Goal: Information Seeking & Learning: Check status

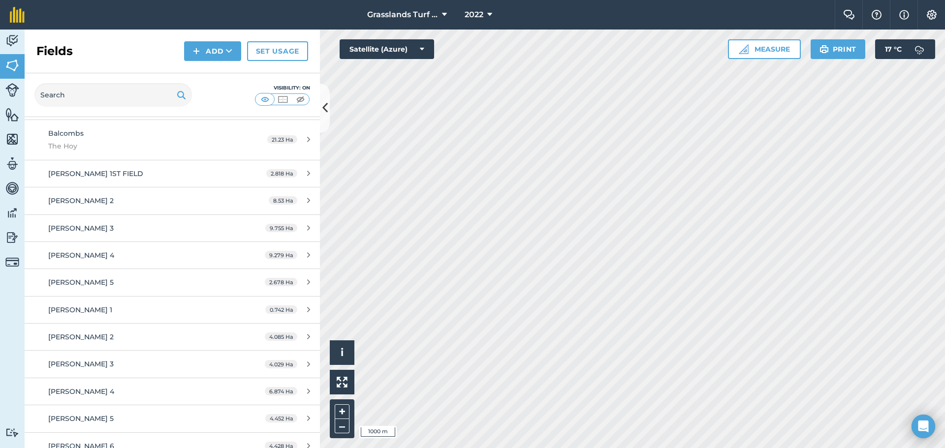
scroll to position [148, 0]
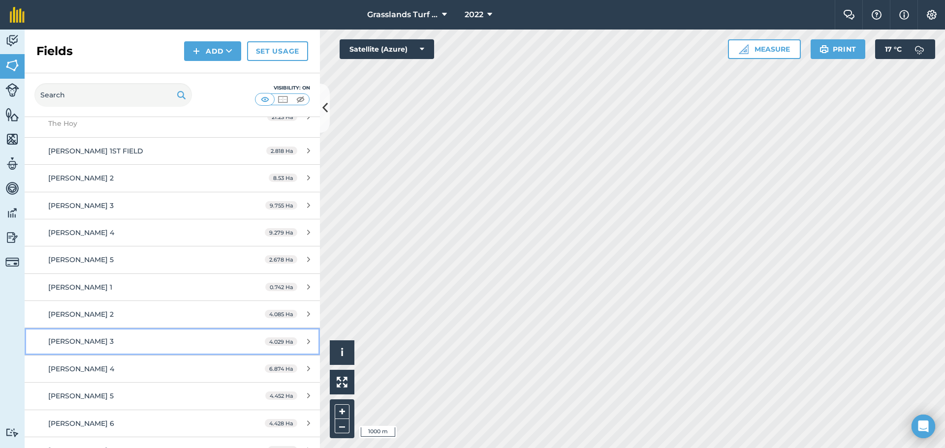
click at [304, 345] on div "4.029 Ha" at bounding box center [287, 342] width 65 height 8
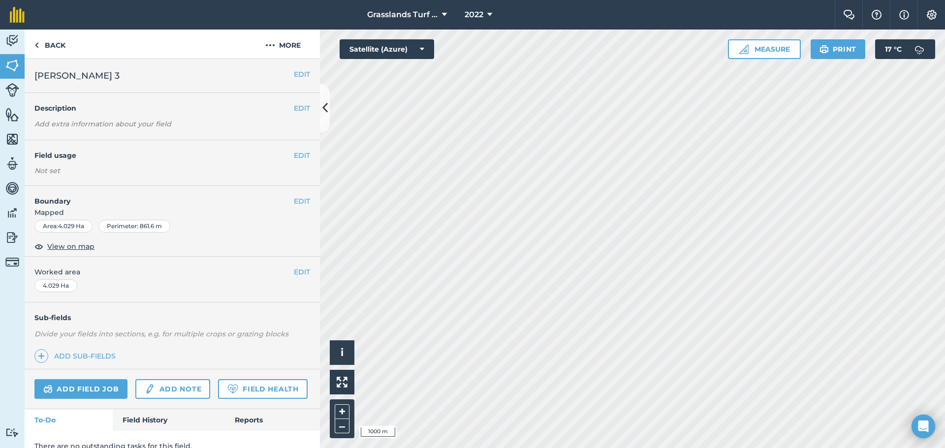
scroll to position [41, 0]
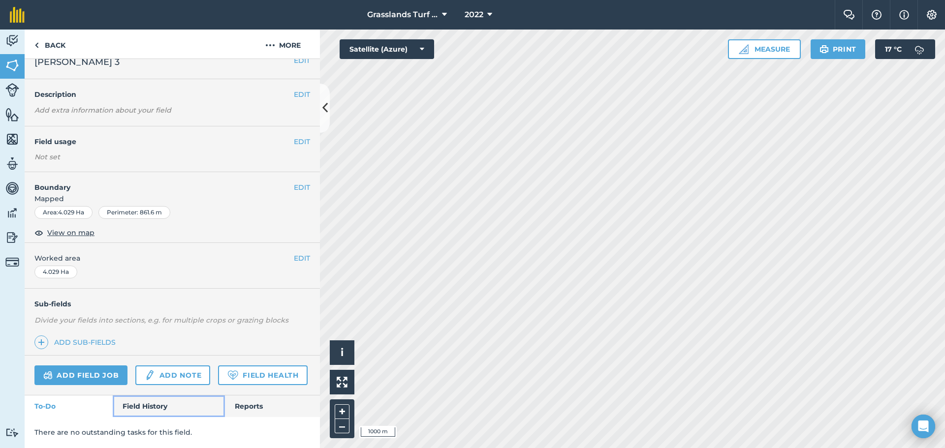
click at [165, 401] on link "Field History" at bounding box center [169, 407] width 112 height 22
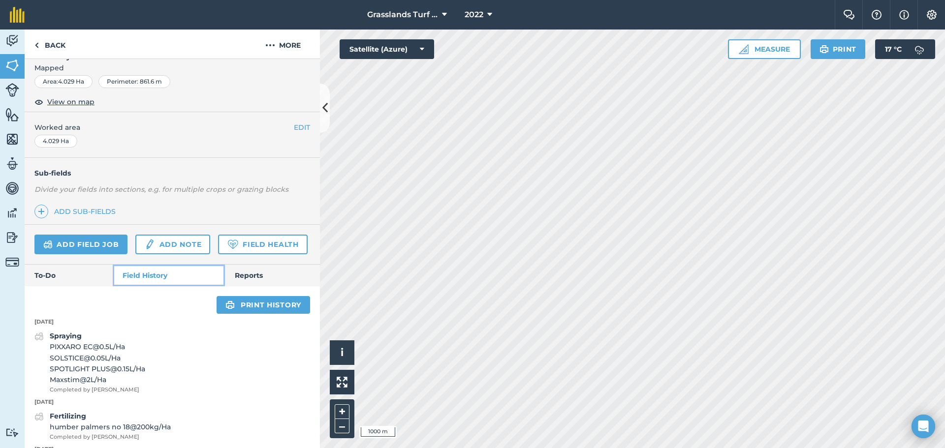
scroll to position [140, 0]
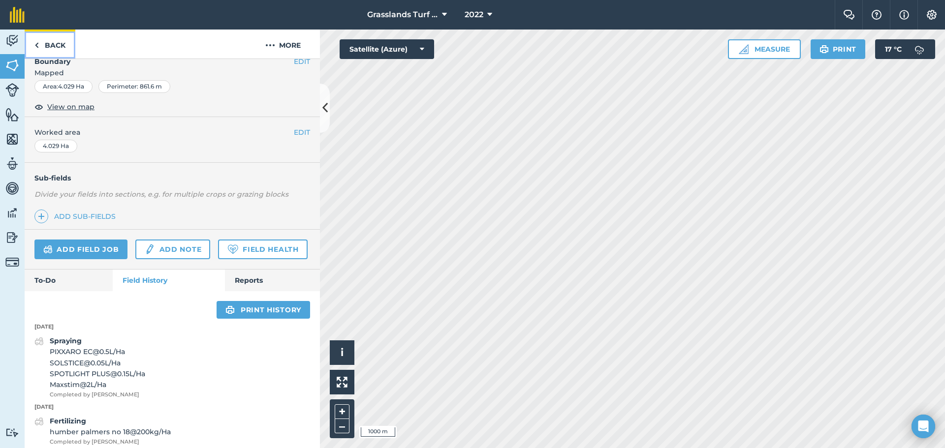
click at [60, 48] on link "Back" at bounding box center [50, 44] width 51 height 29
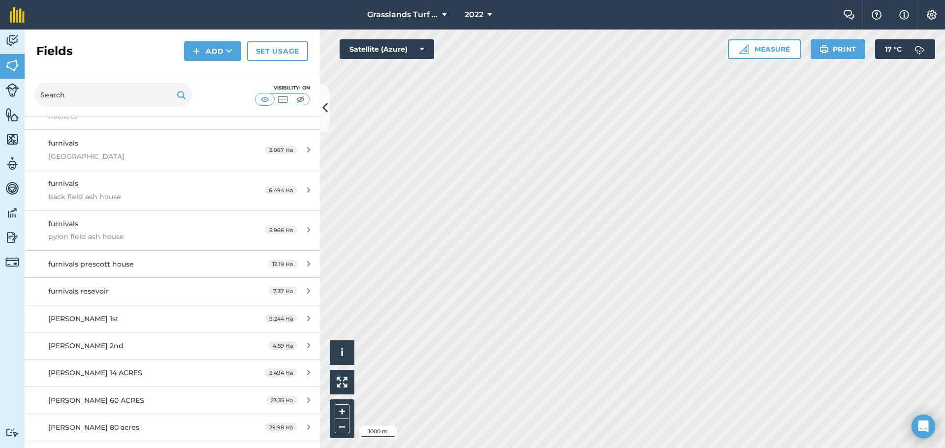
scroll to position [590, 0]
click at [307, 291] on icon at bounding box center [308, 290] width 3 height 7
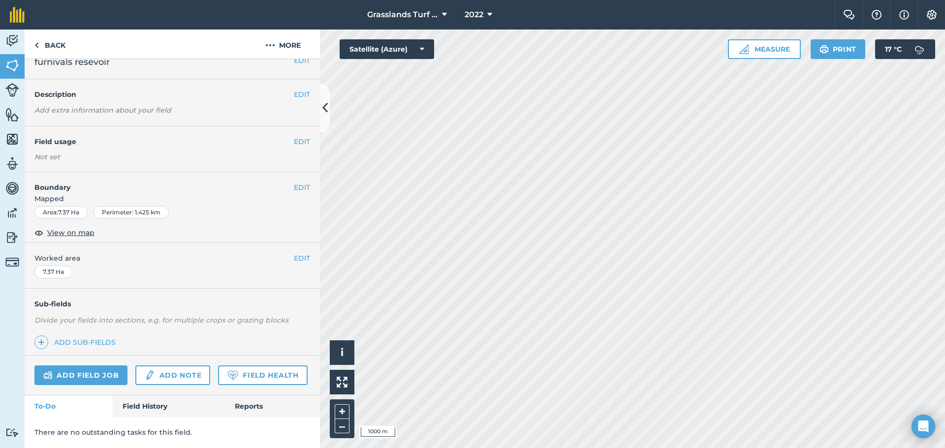
scroll to position [41, 0]
click at [156, 404] on link "Field History" at bounding box center [169, 407] width 112 height 22
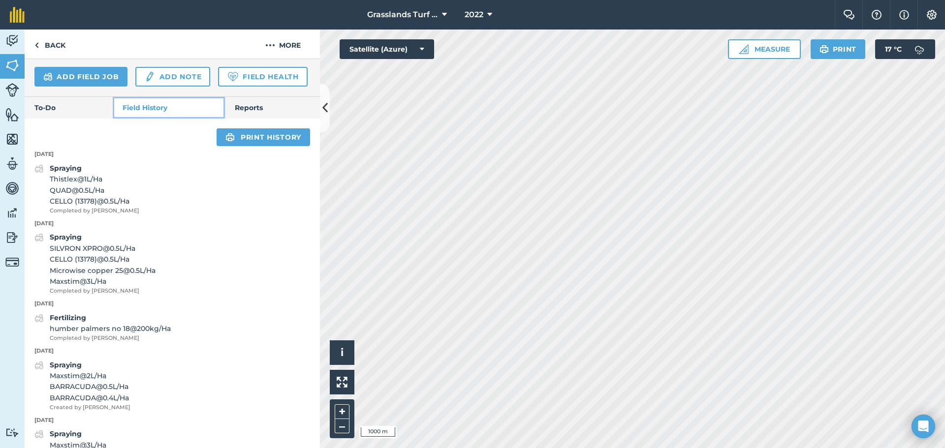
scroll to position [337, 0]
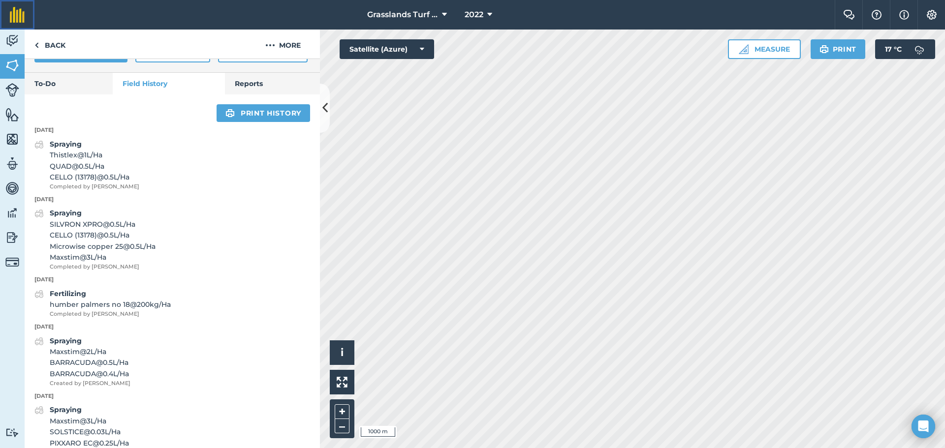
click at [19, 12] on img at bounding box center [17, 15] width 15 height 16
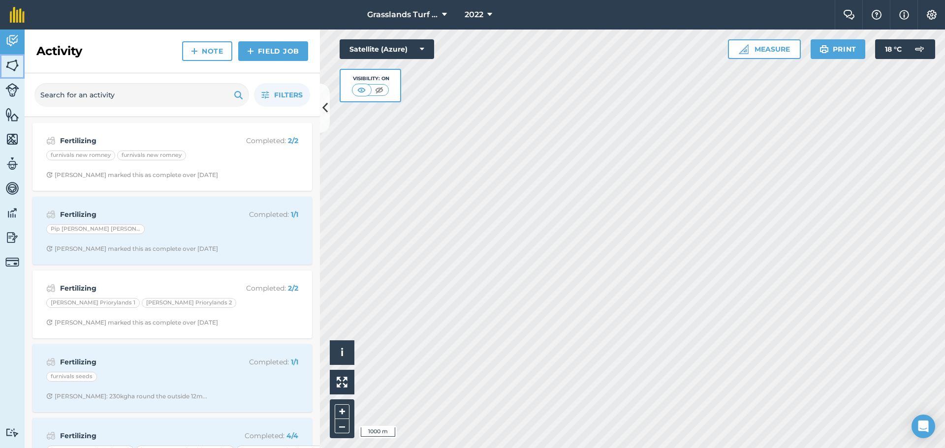
click at [15, 65] on img at bounding box center [12, 65] width 14 height 15
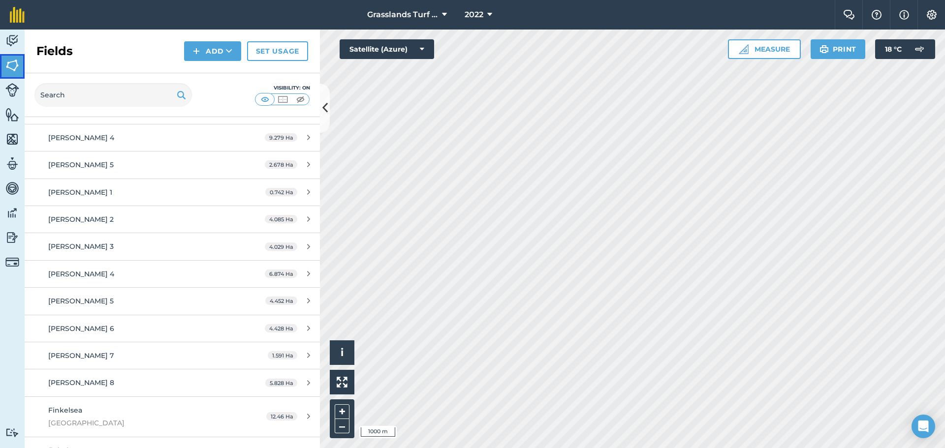
scroll to position [295, 0]
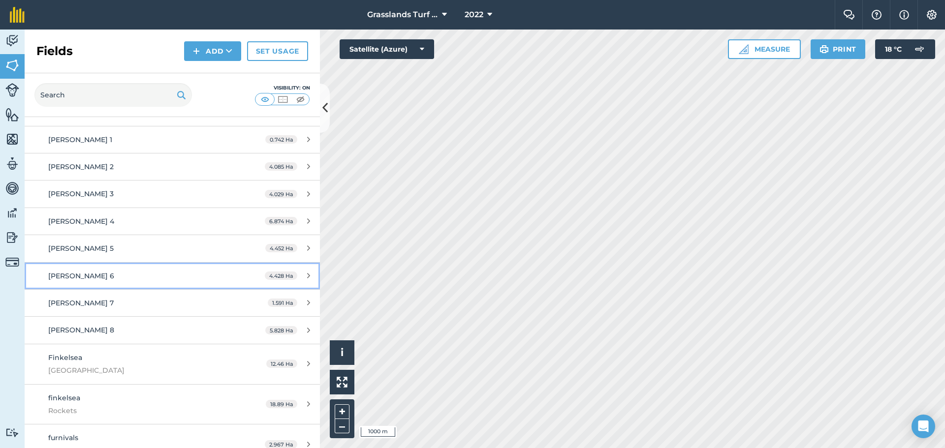
click at [299, 273] on div "4.428 Ha" at bounding box center [287, 276] width 65 height 8
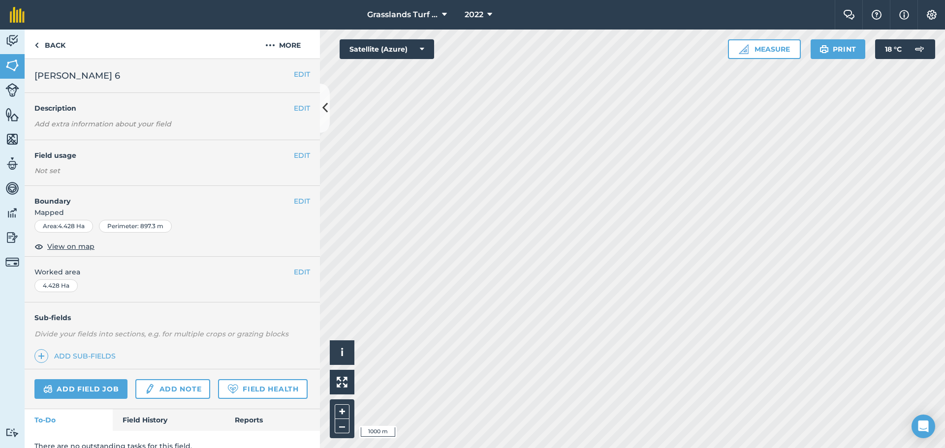
scroll to position [41, 0]
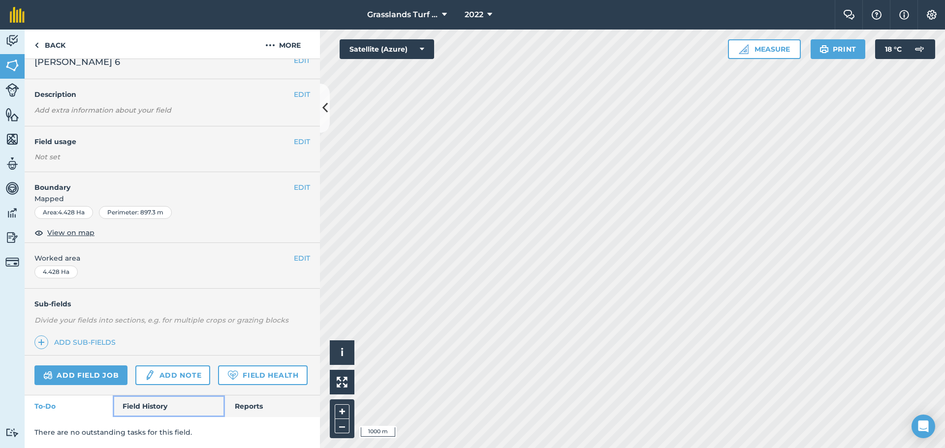
click at [154, 409] on link "Field History" at bounding box center [169, 407] width 112 height 22
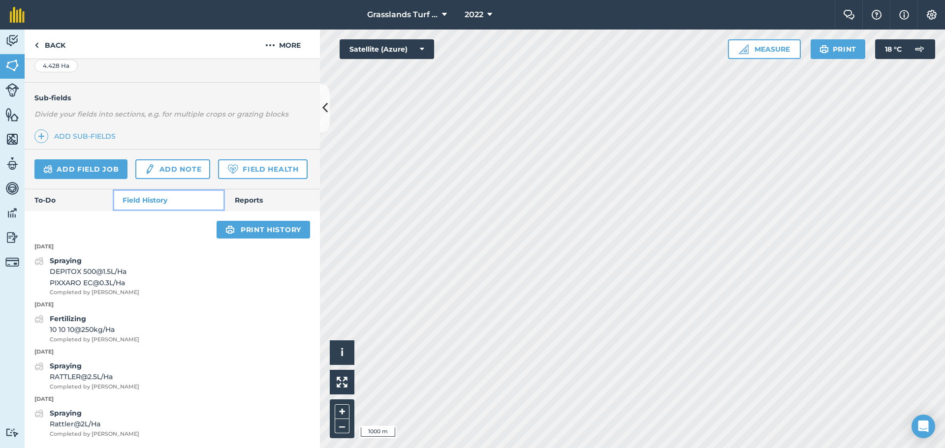
scroll to position [100, 0]
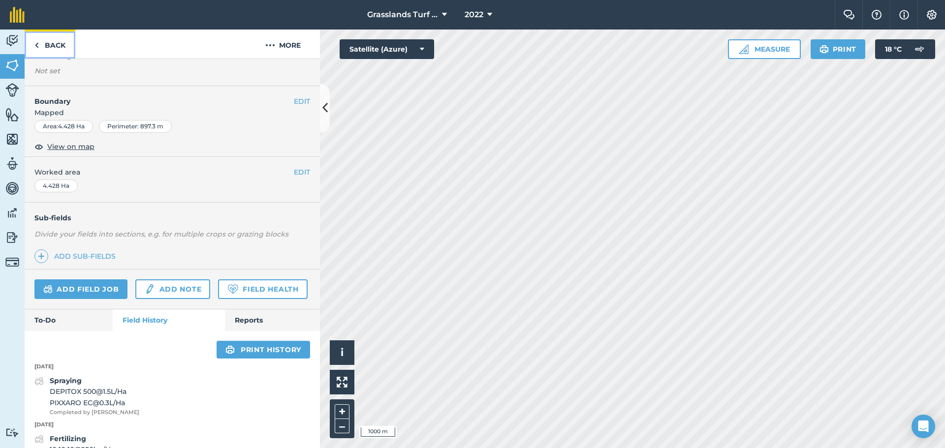
click at [60, 47] on link "Back" at bounding box center [50, 44] width 51 height 29
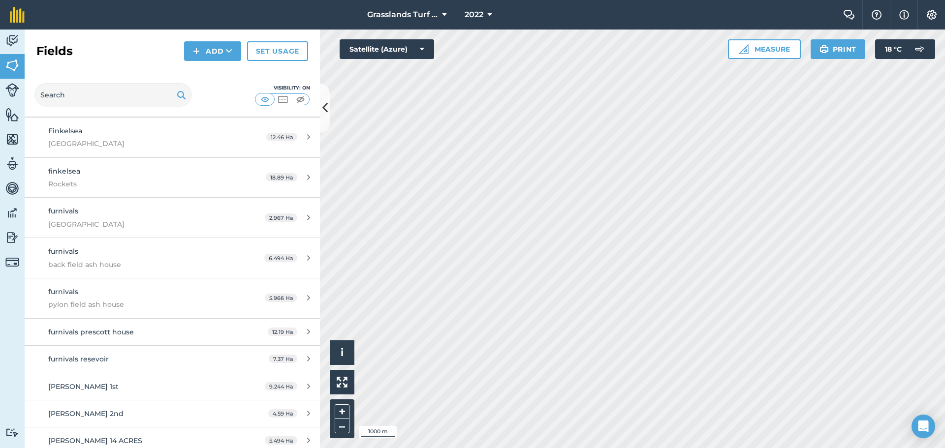
scroll to position [541, 0]
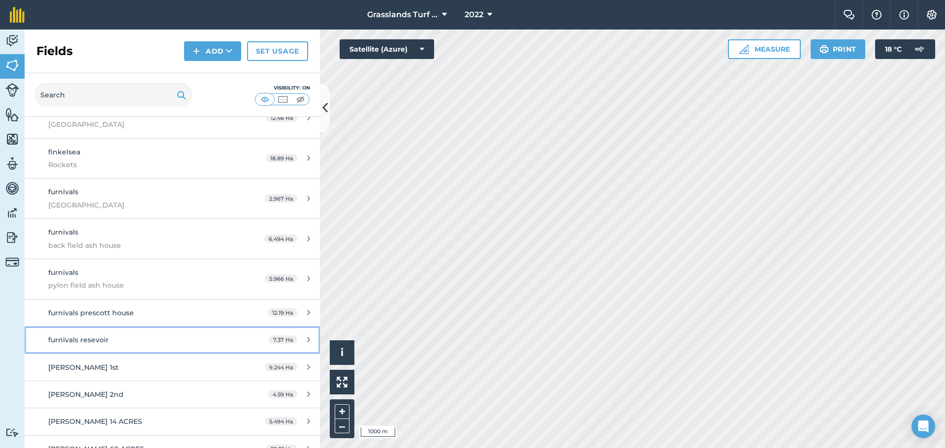
click at [249, 340] on link "furnivals resevoir 7.37 Ha" at bounding box center [172, 340] width 295 height 27
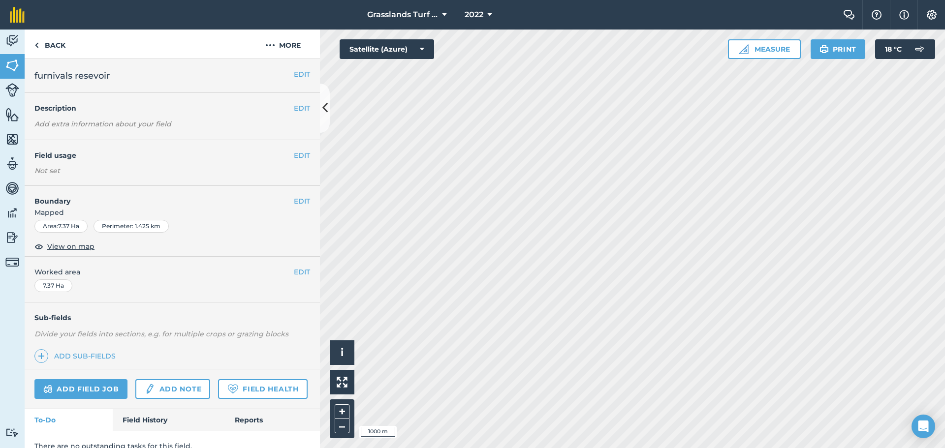
scroll to position [41, 0]
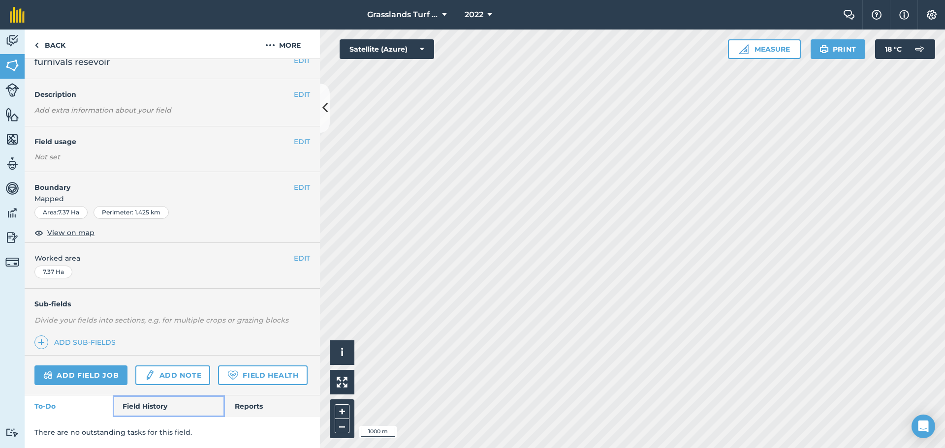
click at [141, 401] on link "Field History" at bounding box center [169, 407] width 112 height 22
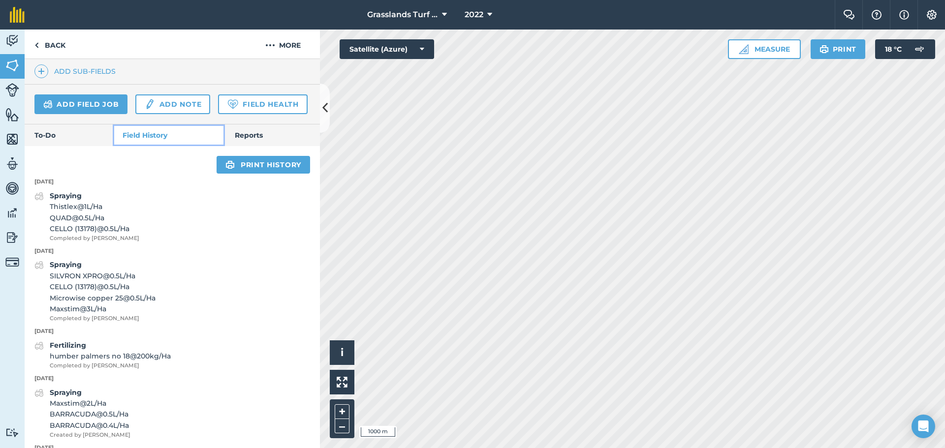
scroll to position [287, 0]
